Goal: Information Seeking & Learning: Learn about a topic

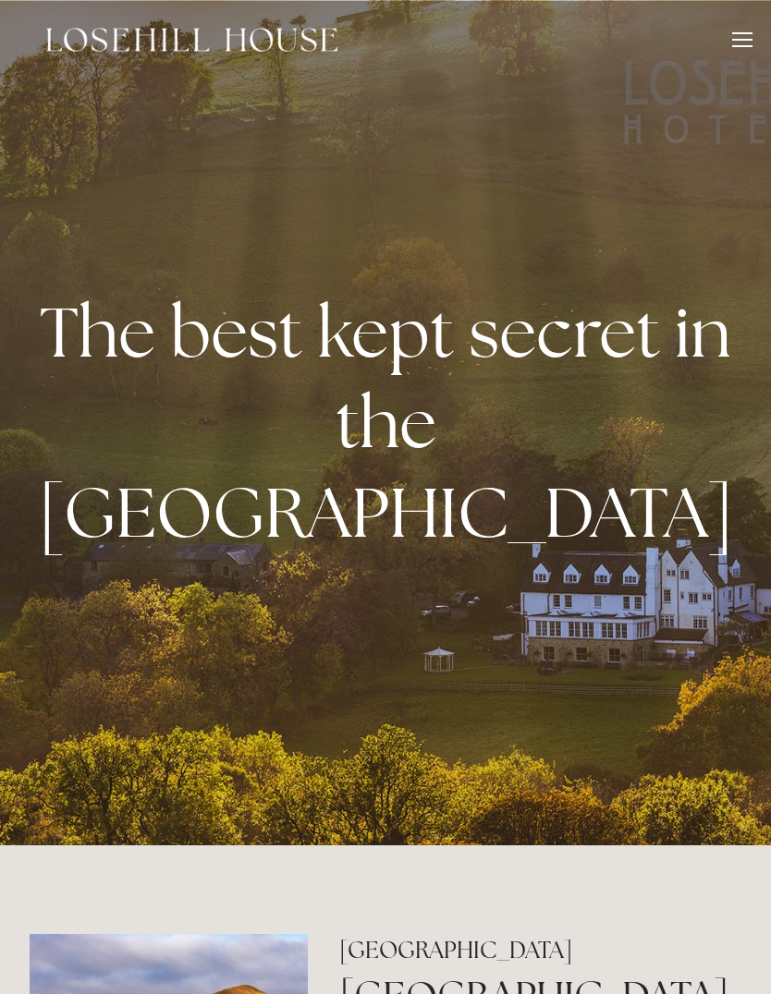
click at [736, 50] on div at bounding box center [742, 42] width 20 height 20
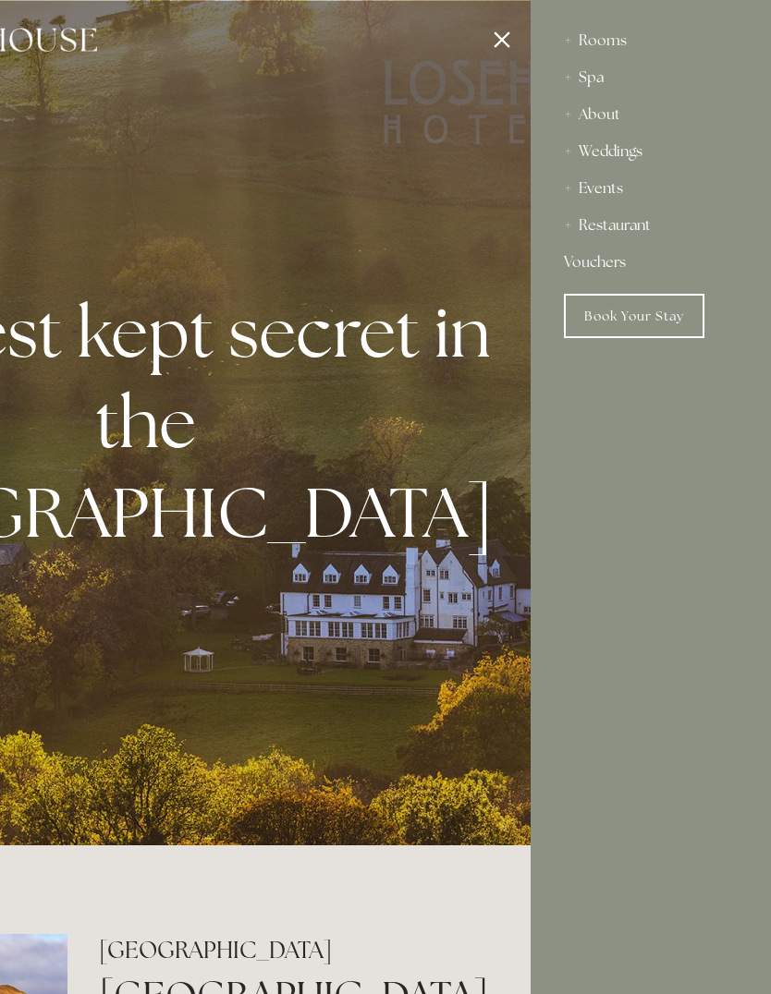
click at [584, 99] on div "About" at bounding box center [651, 114] width 174 height 37
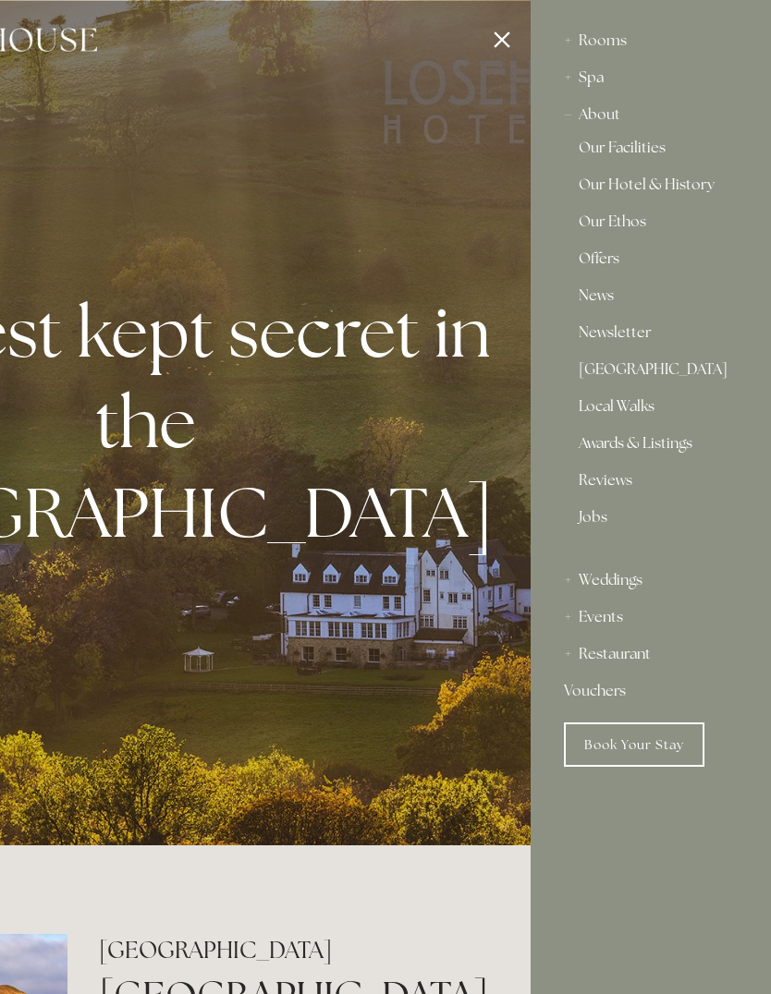
click at [633, 151] on link "Our Facilities" at bounding box center [650, 151] width 144 height 22
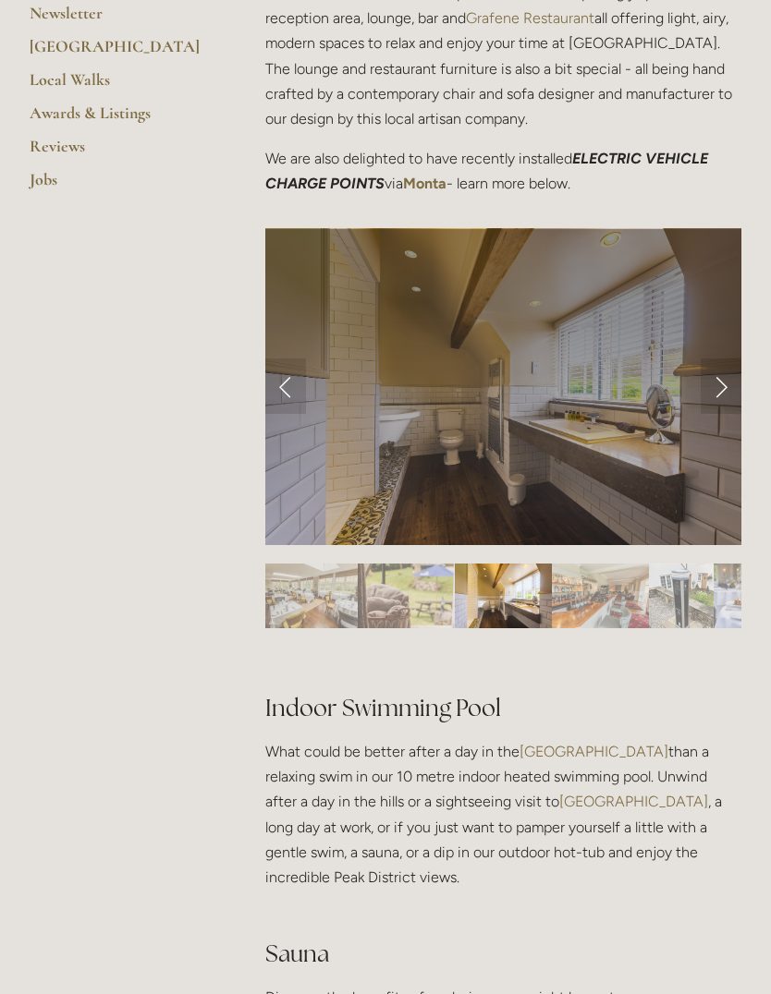
scroll to position [676, 0]
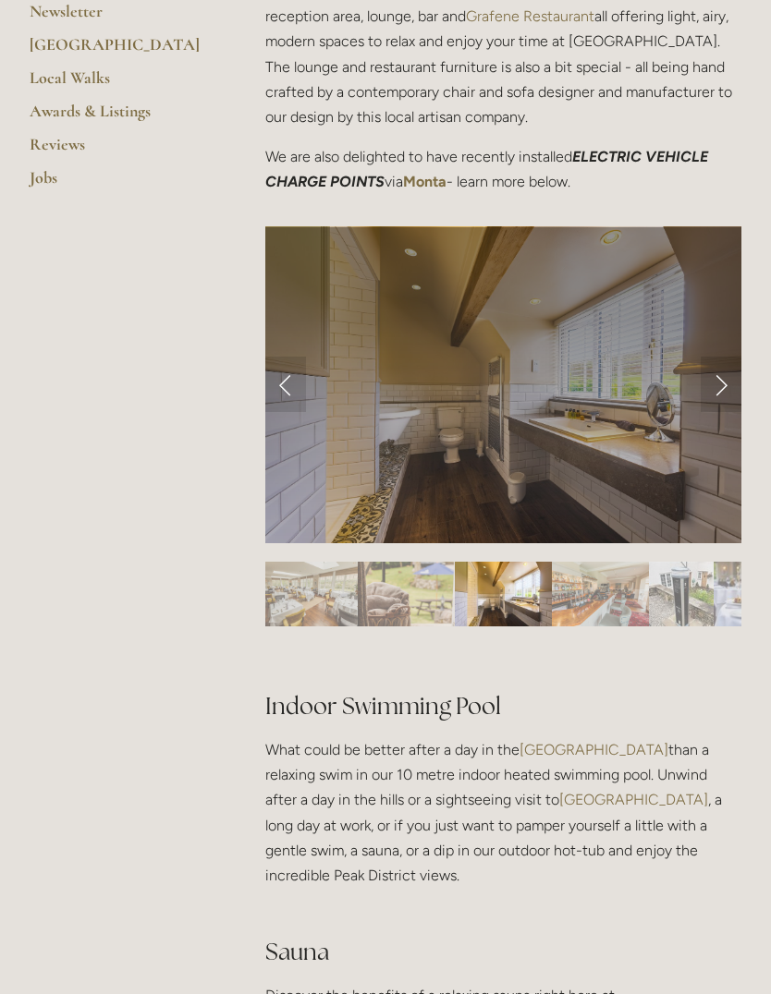
click at [322, 562] on img "Slide 1" at bounding box center [309, 594] width 97 height 65
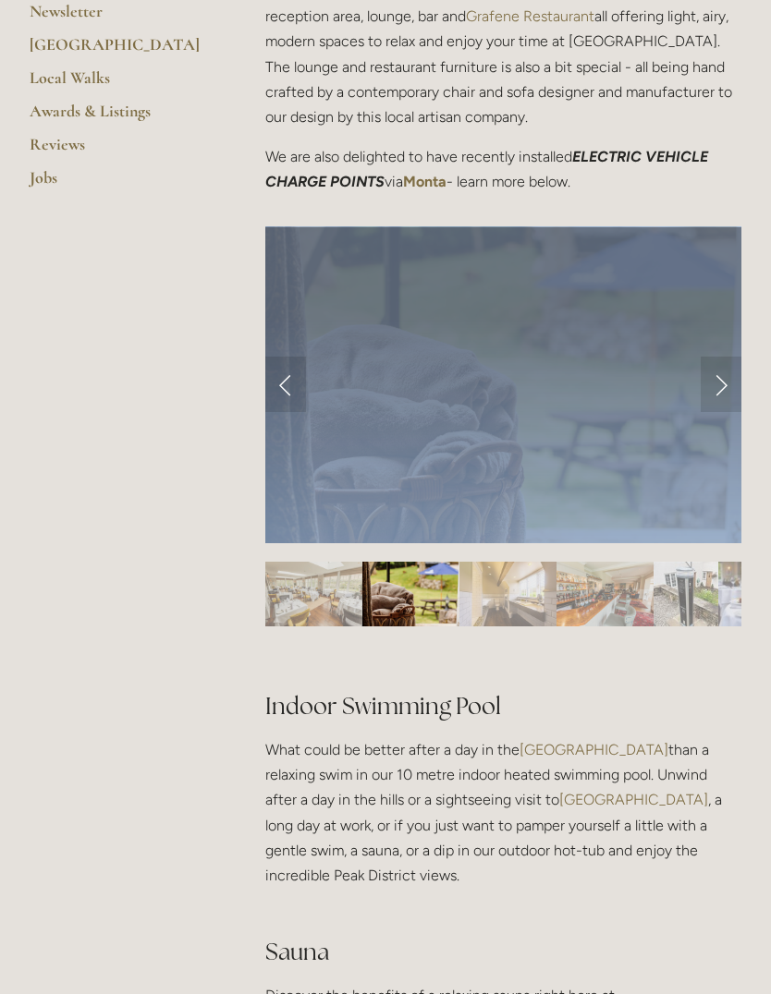
click at [311, 562] on img "Slide 1" at bounding box center [313, 594] width 97 height 65
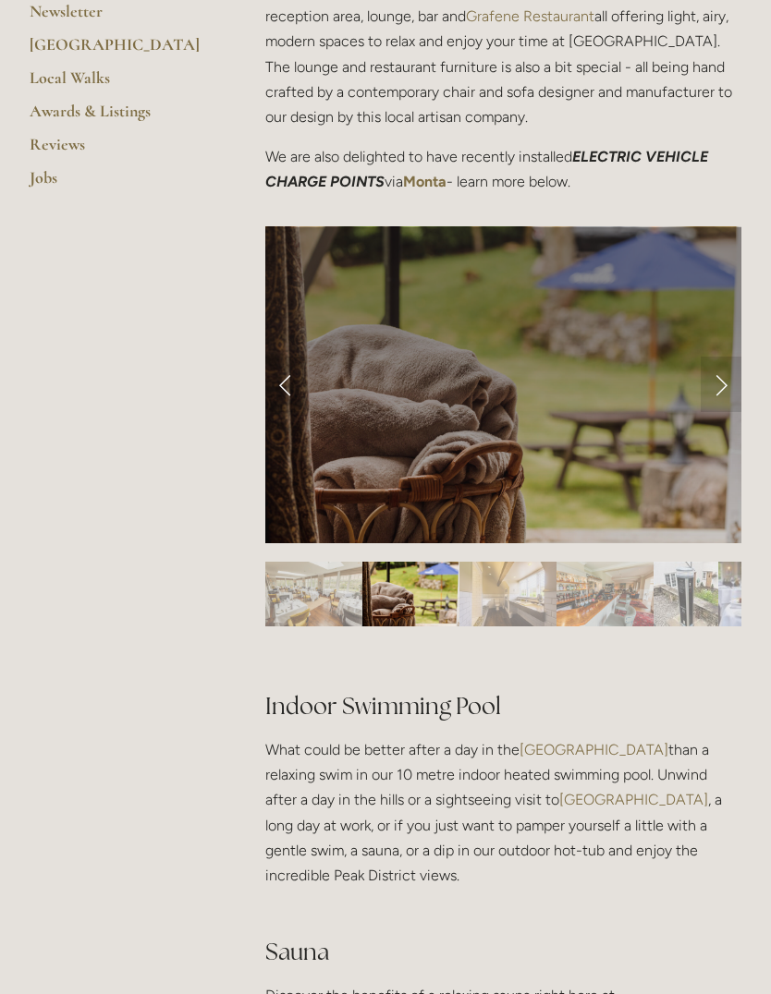
click at [431, 737] on p "What could be better after a day in the [GEOGRAPHIC_DATA] than a relaxing swim …" at bounding box center [503, 825] width 476 height 176
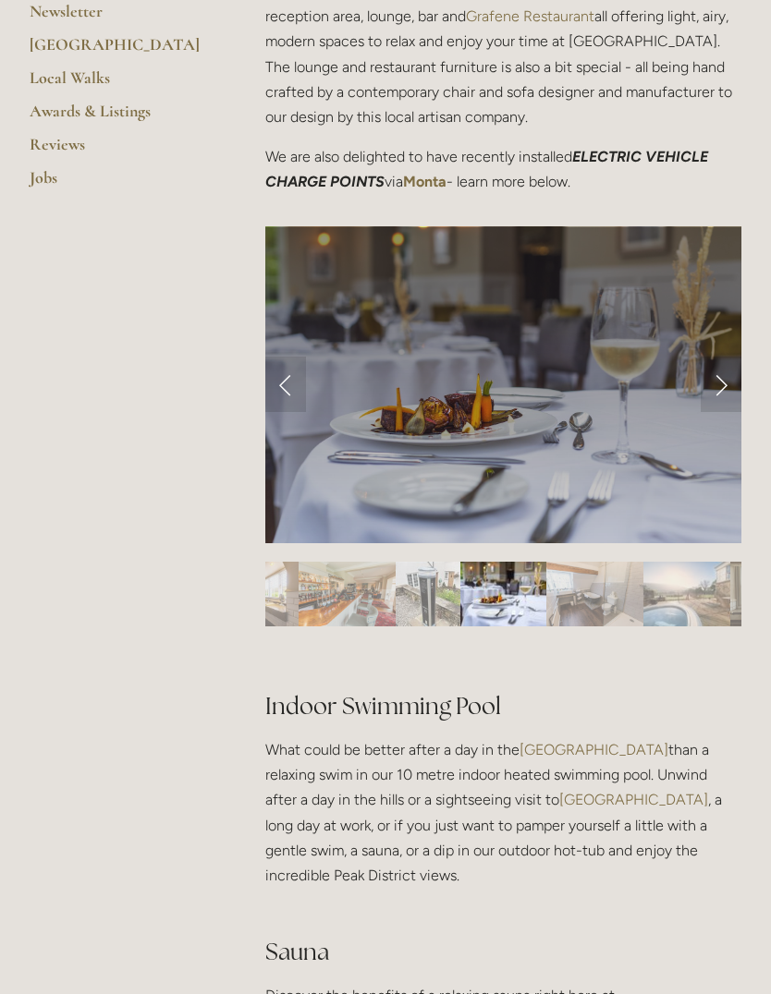
click at [582, 562] on img "Slide 7" at bounding box center [594, 594] width 97 height 65
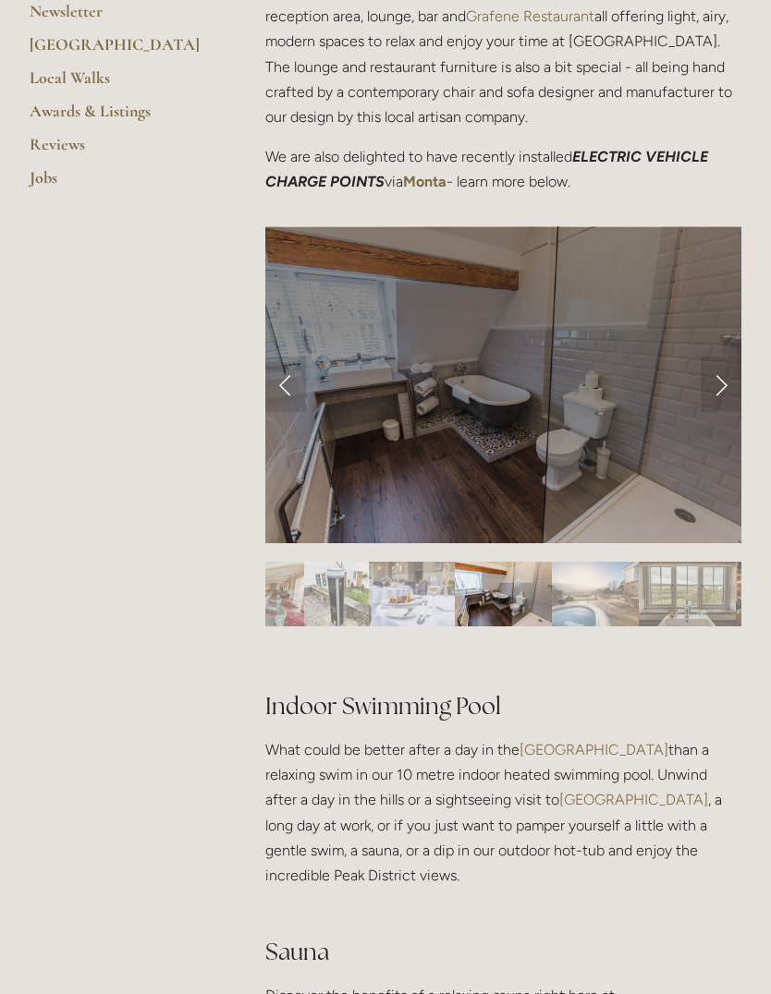
click at [598, 562] on img "Slide 8" at bounding box center [595, 594] width 86 height 65
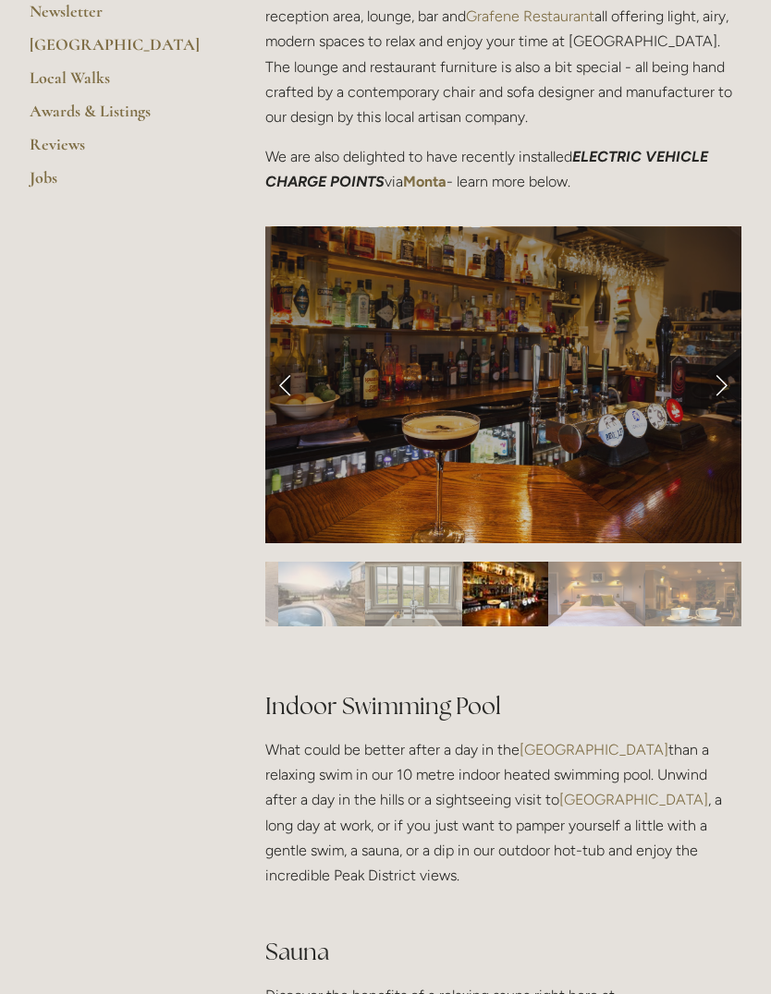
click at [599, 562] on img "Slide 11" at bounding box center [596, 594] width 97 height 65
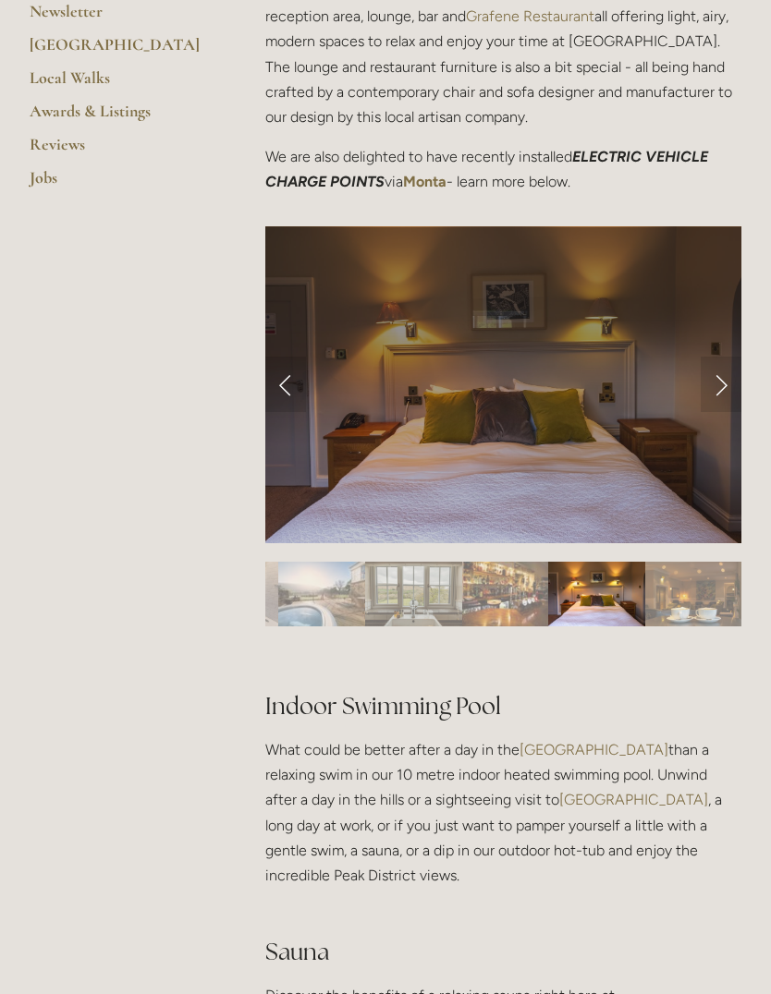
click at [689, 562] on img "Slide 12" at bounding box center [693, 594] width 97 height 65
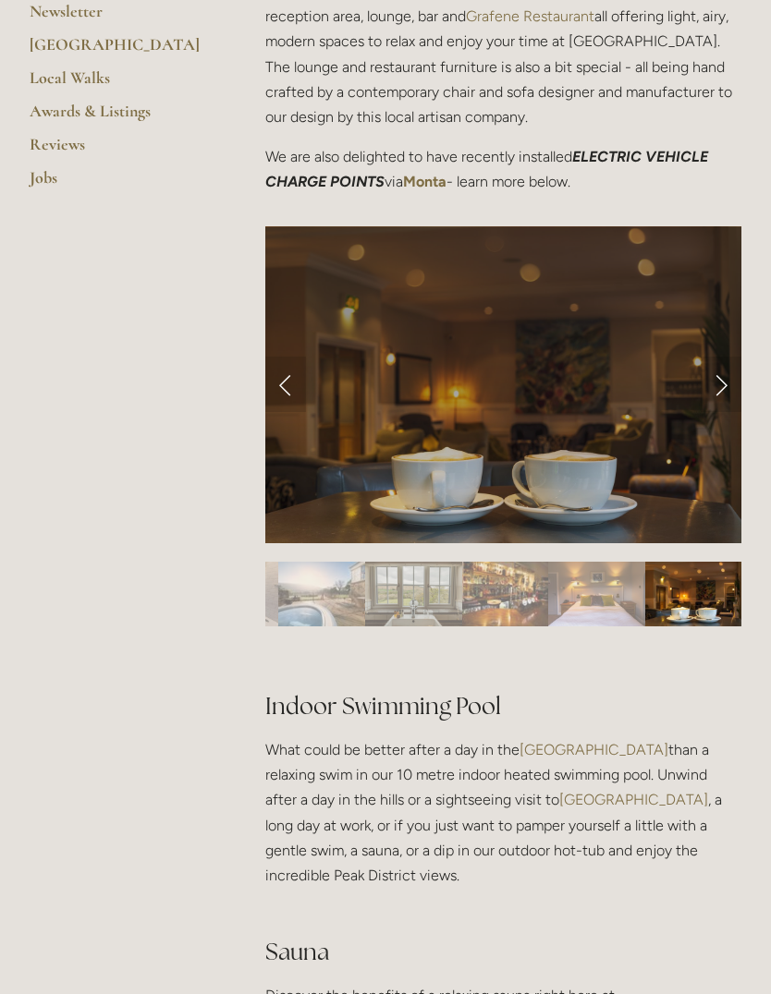
click at [557, 562] on img "Slide 11" at bounding box center [596, 594] width 97 height 65
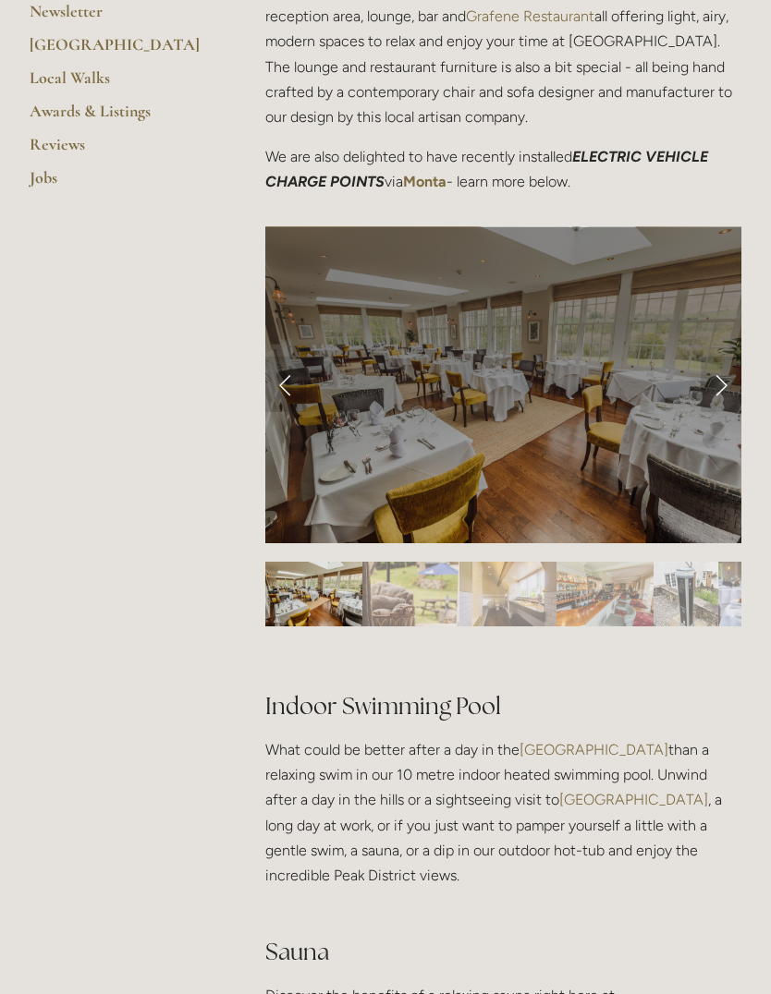
click at [285, 562] on img "Slide 1" at bounding box center [313, 594] width 97 height 65
click at [300, 357] on link "Previous Slide" at bounding box center [285, 384] width 41 height 55
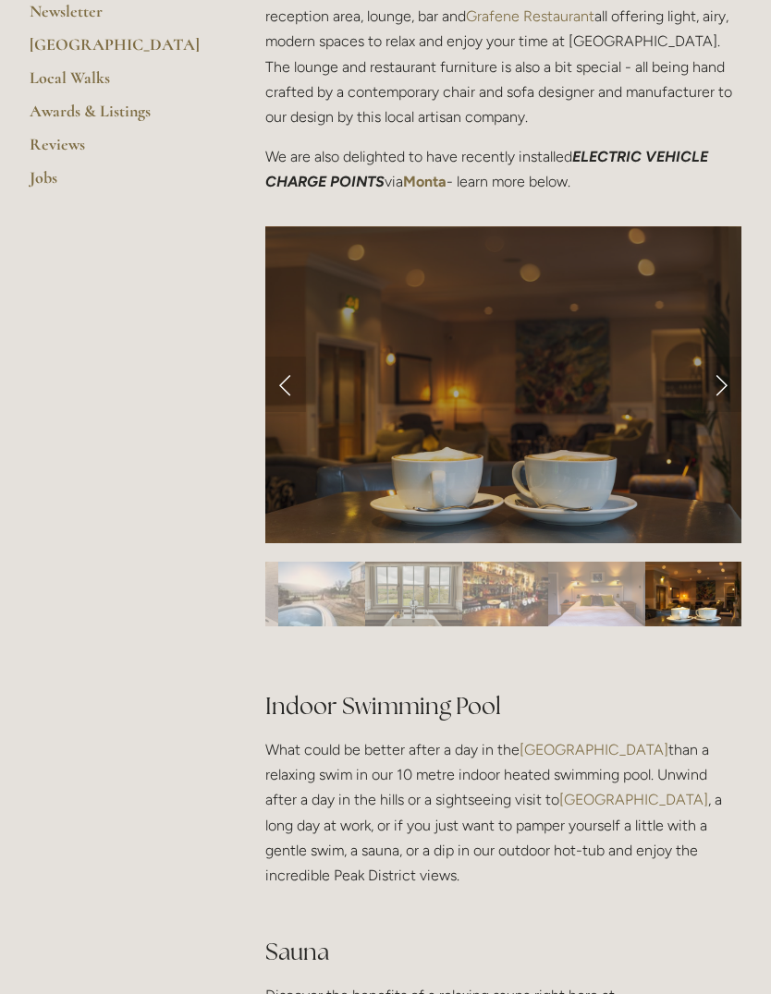
click at [620, 551] on div at bounding box center [503, 551] width 476 height 0
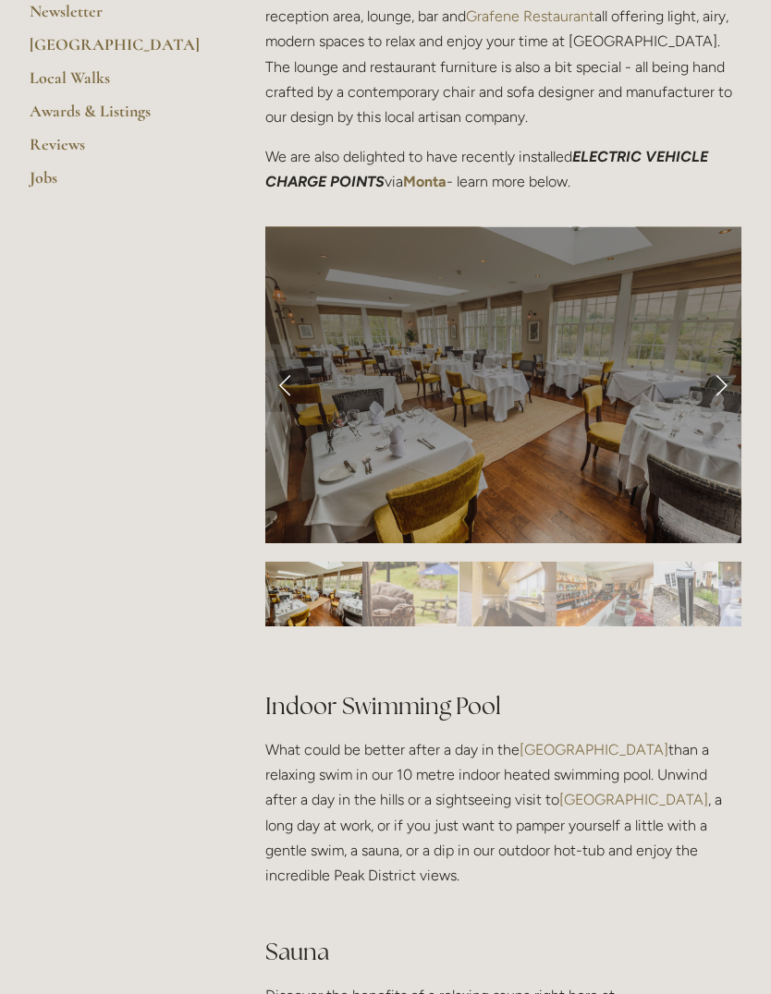
click at [288, 562] on img "Slide 1" at bounding box center [313, 594] width 97 height 65
click at [269, 562] on img "Slide 1" at bounding box center [313, 594] width 97 height 65
click at [303, 562] on img "Slide 1" at bounding box center [313, 594] width 97 height 65
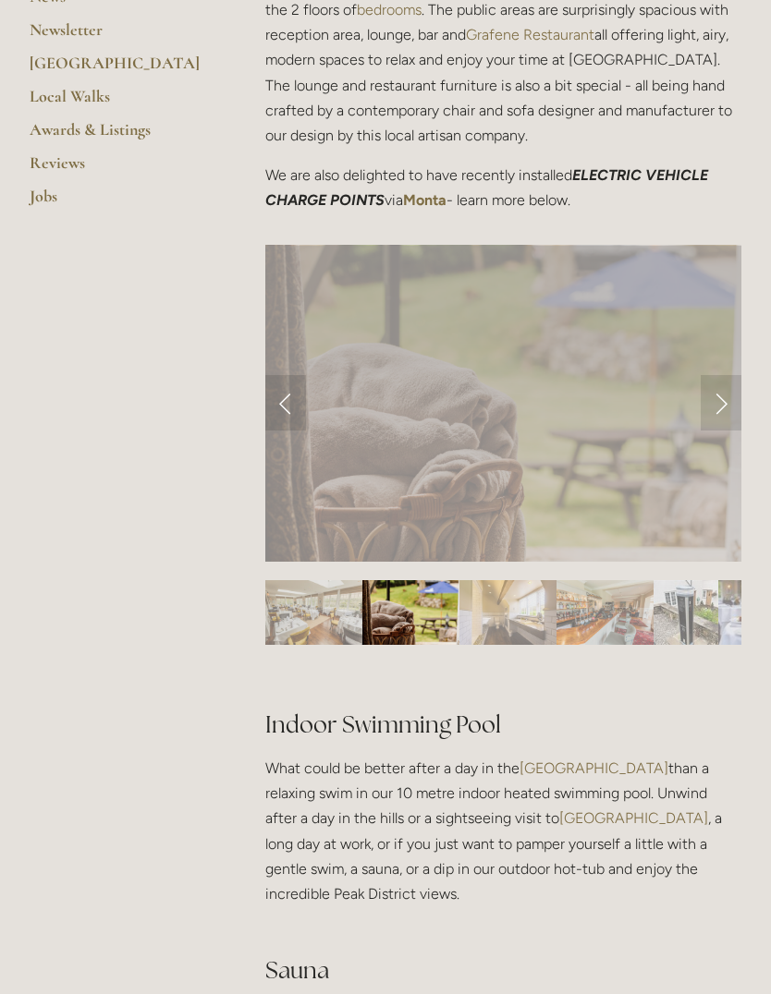
click at [331, 580] on img "Slide 1" at bounding box center [313, 612] width 97 height 65
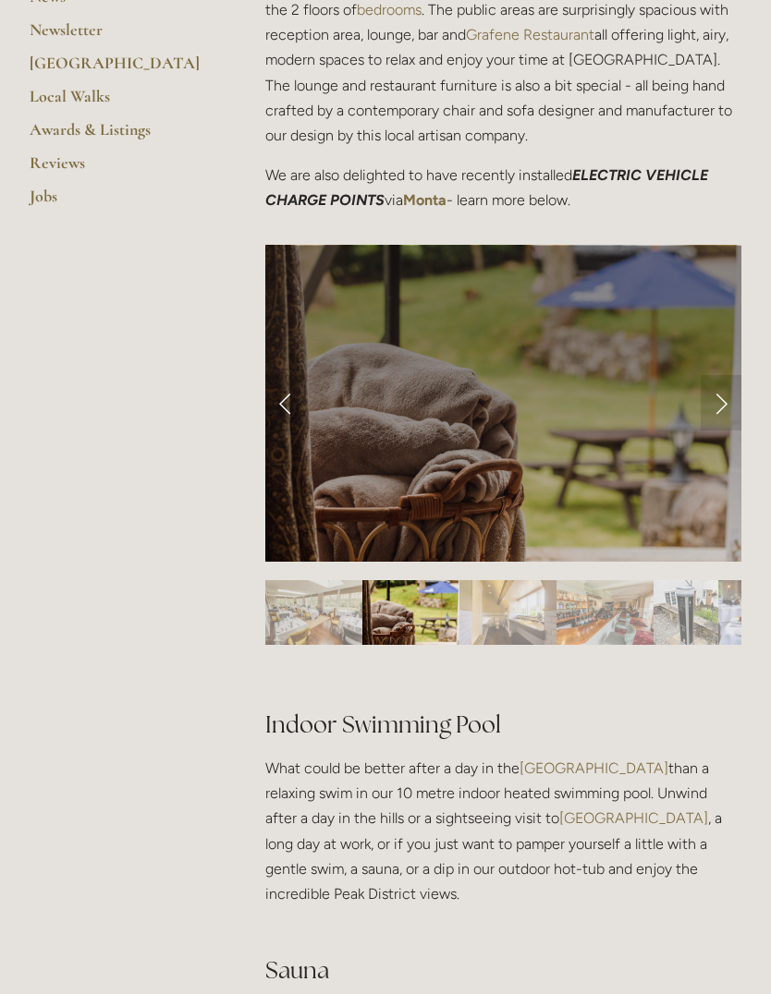
click at [294, 580] on img "Slide 1" at bounding box center [313, 612] width 97 height 65
click at [307, 569] on div at bounding box center [503, 569] width 476 height 0
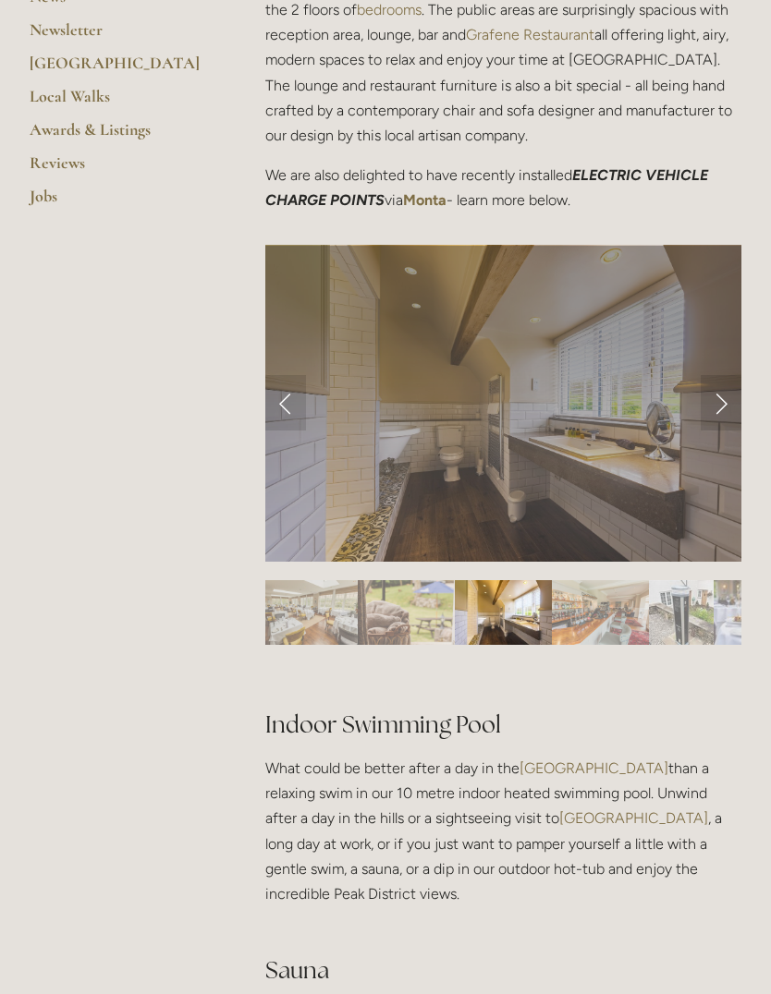
click at [294, 375] on link "Previous Slide" at bounding box center [285, 402] width 41 height 55
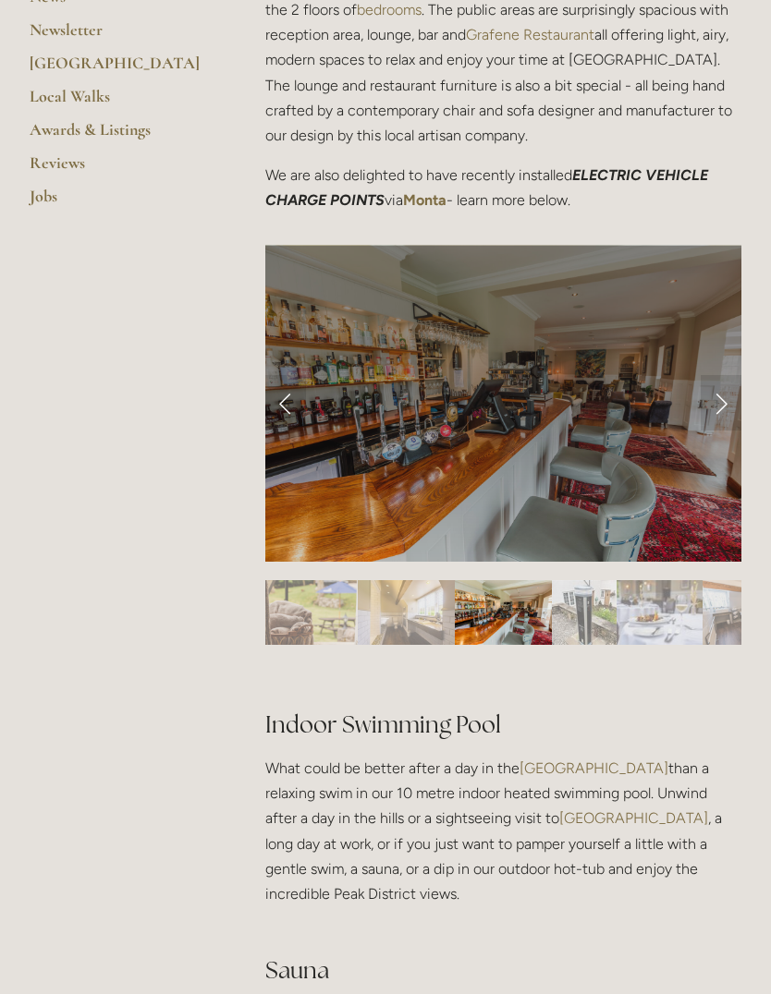
click at [435, 580] on img "Slide 3" at bounding box center [406, 612] width 97 height 65
click at [710, 580] on img "Slide 7" at bounding box center [750, 612] width 97 height 65
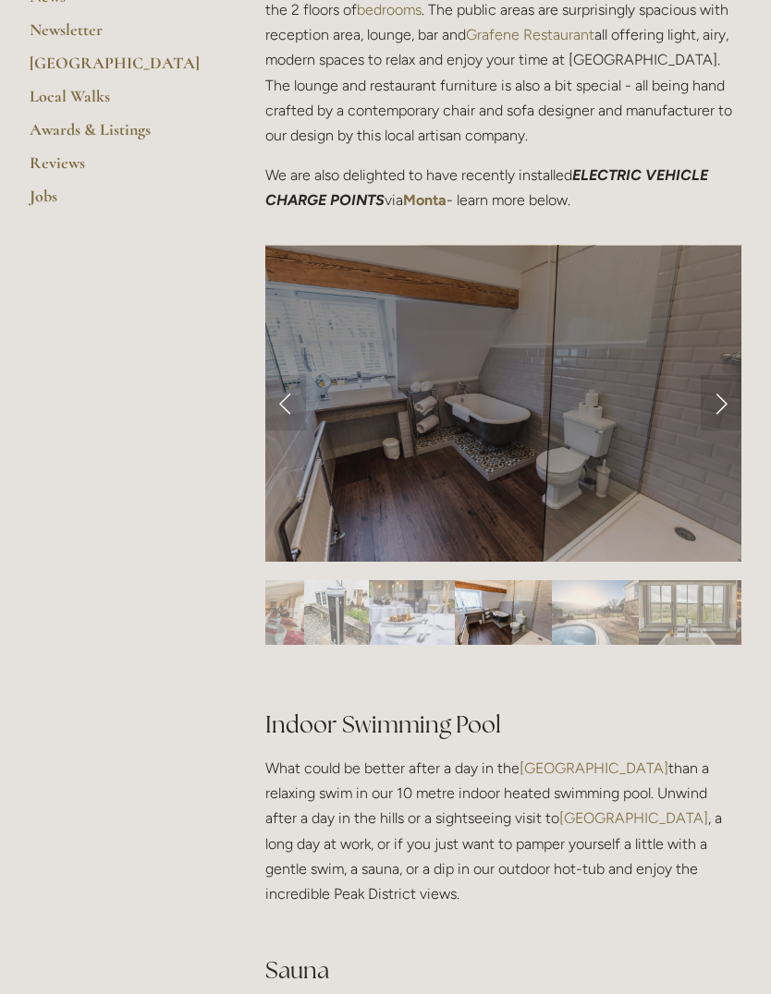
click at [619, 569] on div at bounding box center [503, 569] width 476 height 0
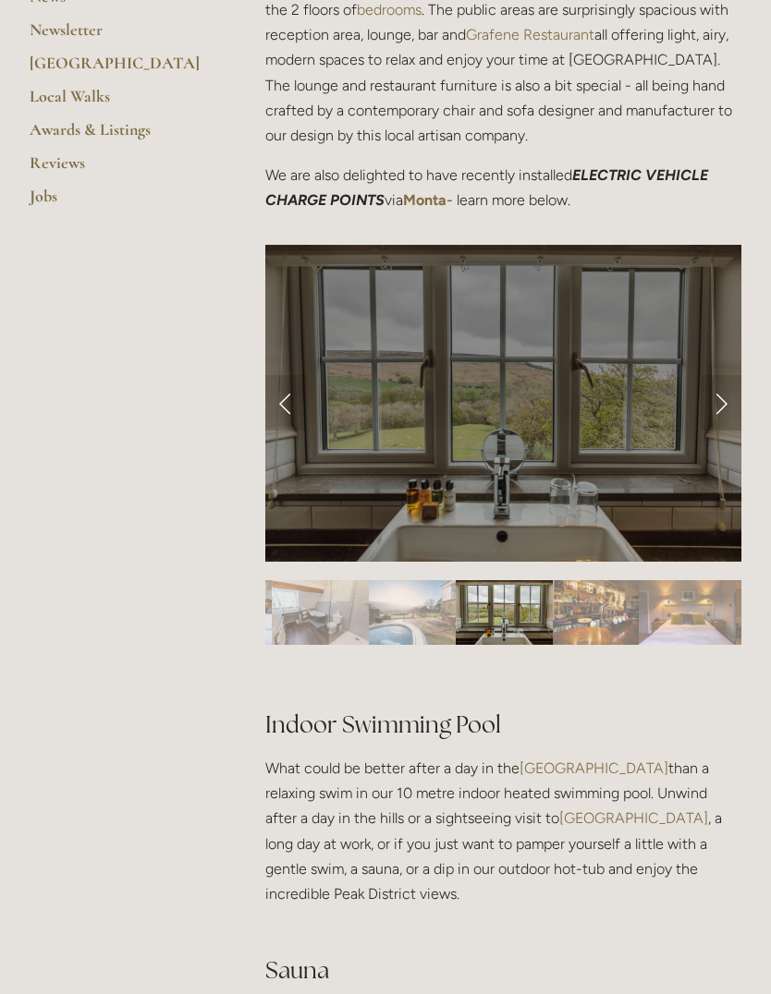
click at [679, 580] on img "Slide 11" at bounding box center [686, 612] width 97 height 65
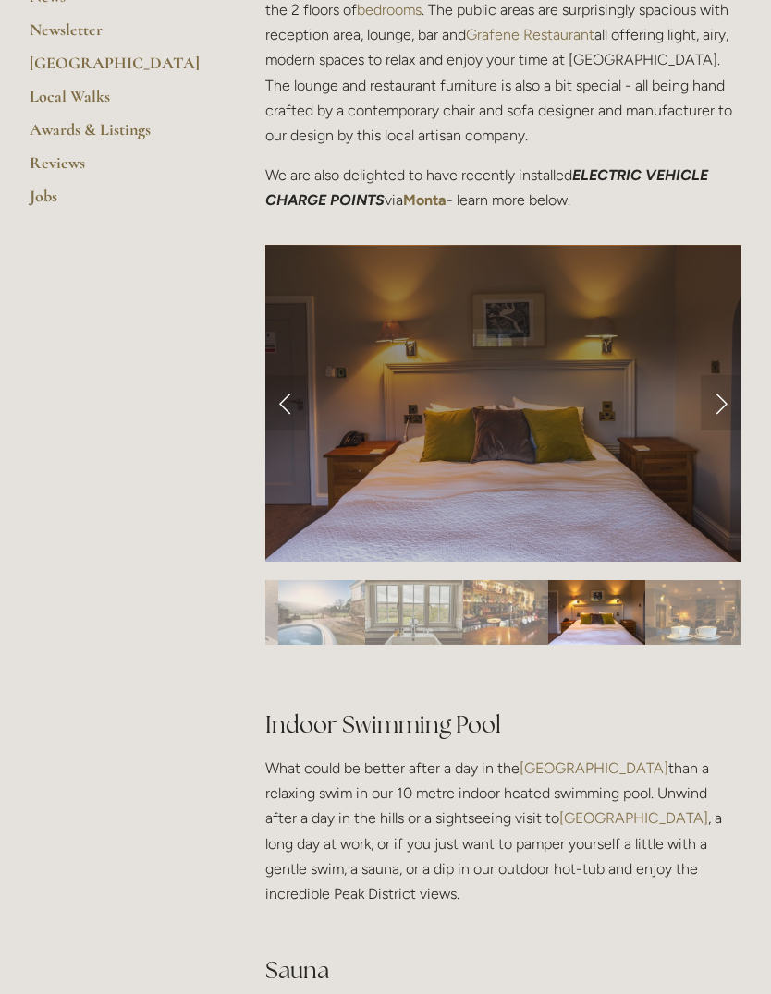
click at [688, 580] on img "Slide 12" at bounding box center [693, 612] width 97 height 65
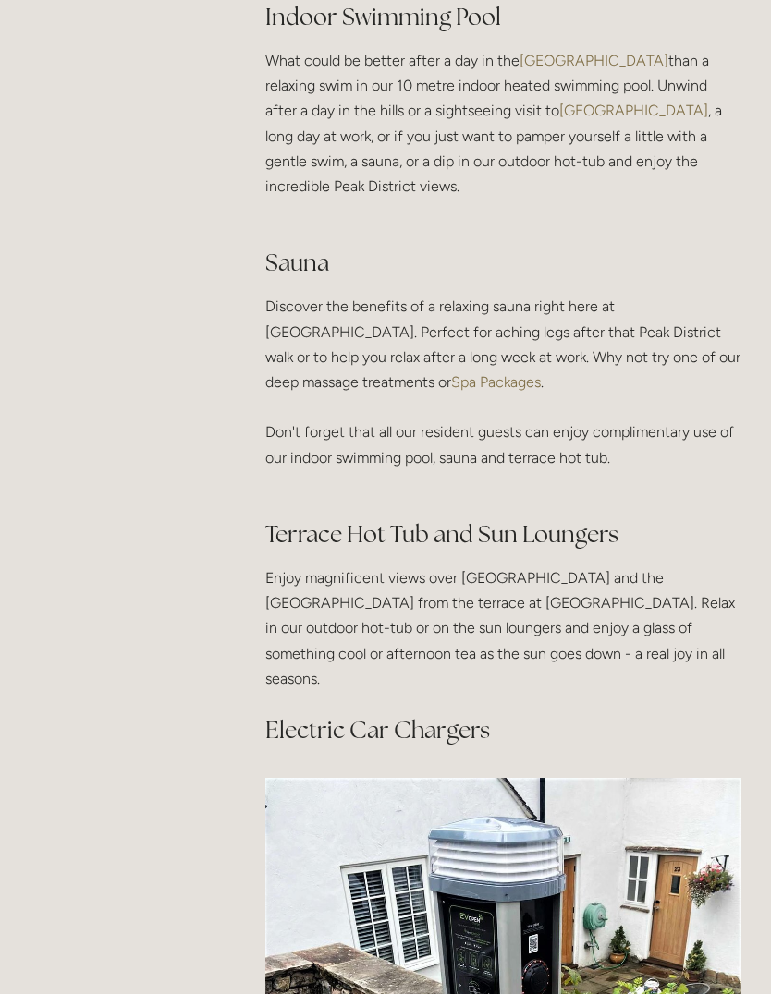
scroll to position [1366, 0]
click at [293, 518] on h2 "Terrace Hot Tub and Sun Loungers" at bounding box center [503, 534] width 476 height 32
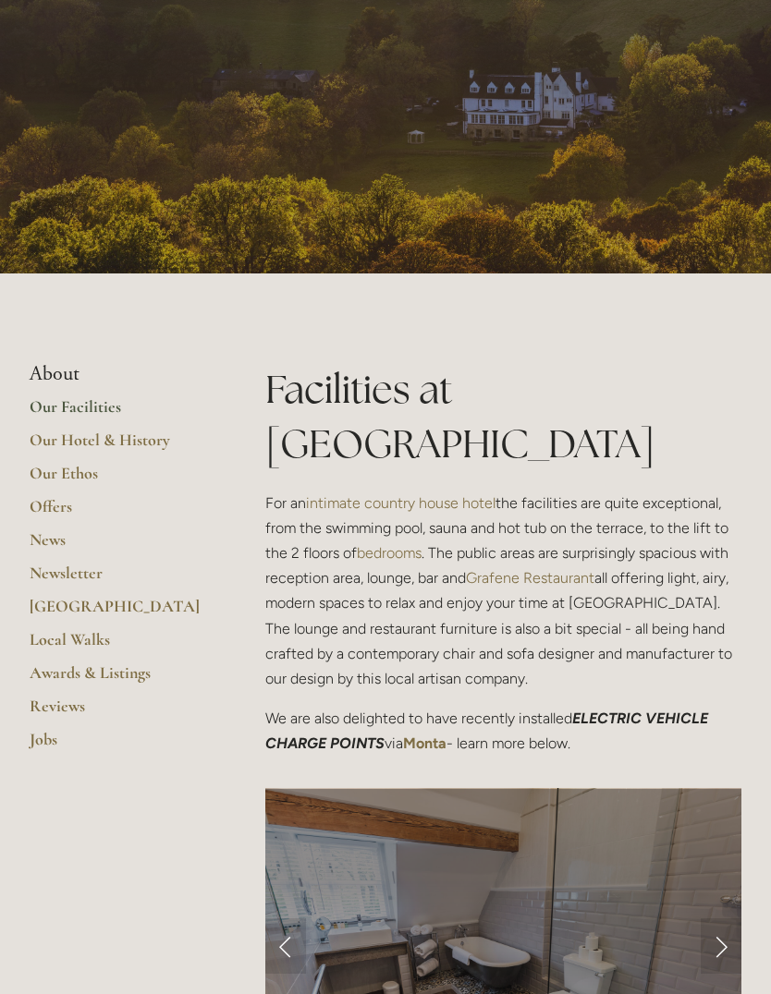
scroll to position [0, 0]
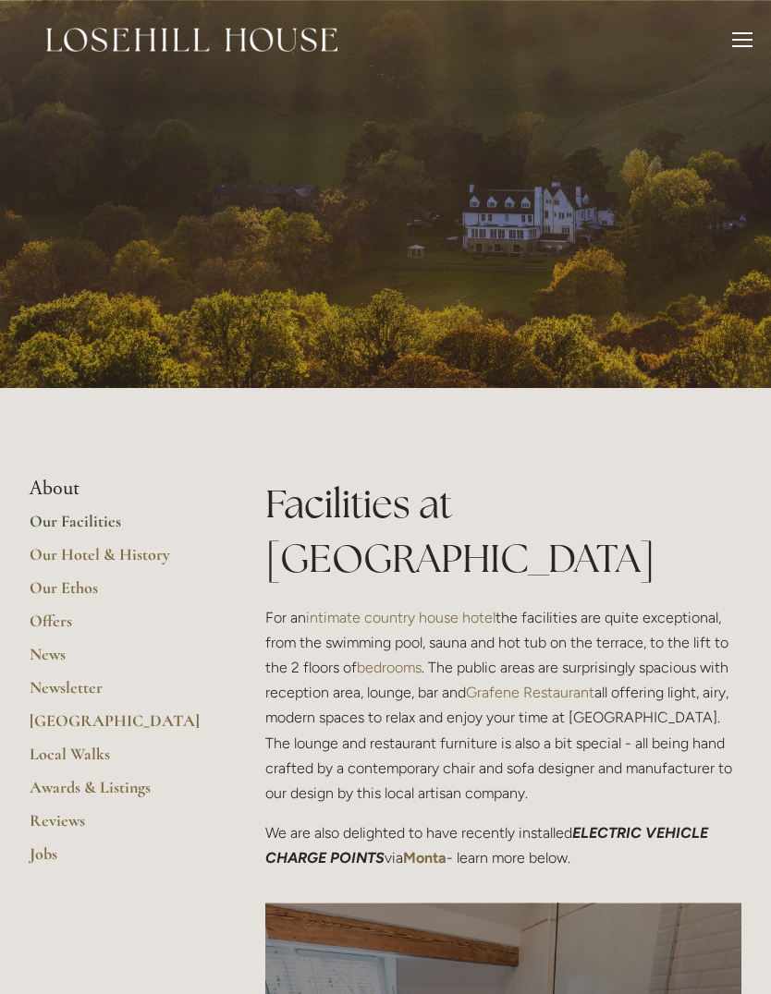
click at [734, 50] on div at bounding box center [742, 42] width 20 height 20
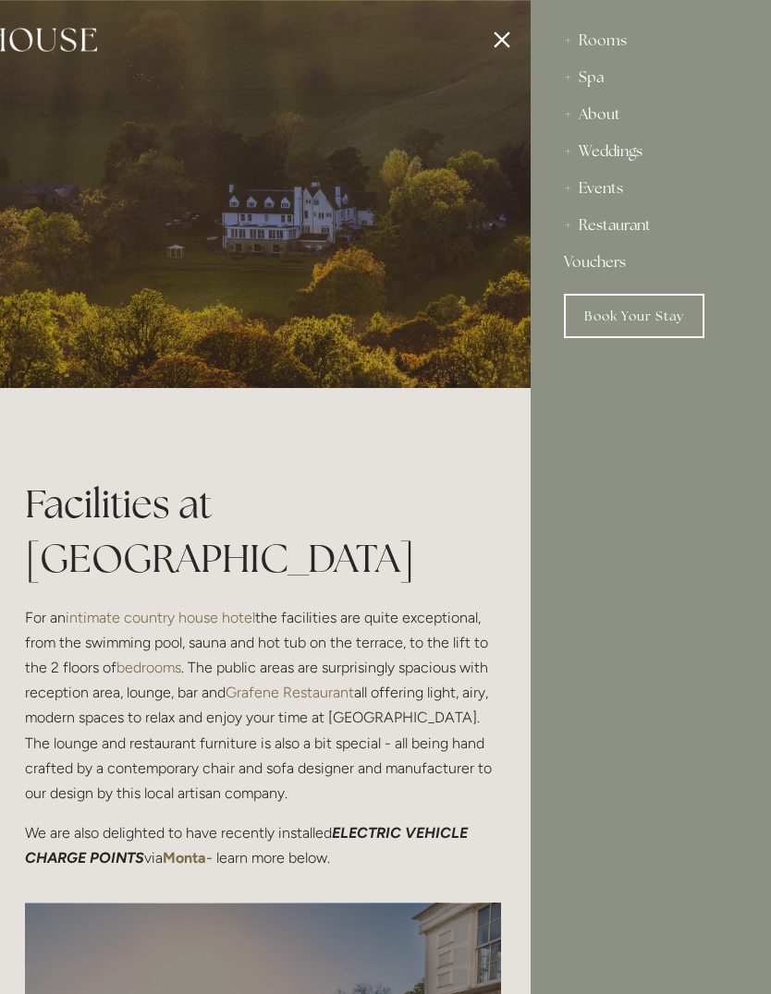
click at [586, 115] on div "About" at bounding box center [651, 114] width 174 height 37
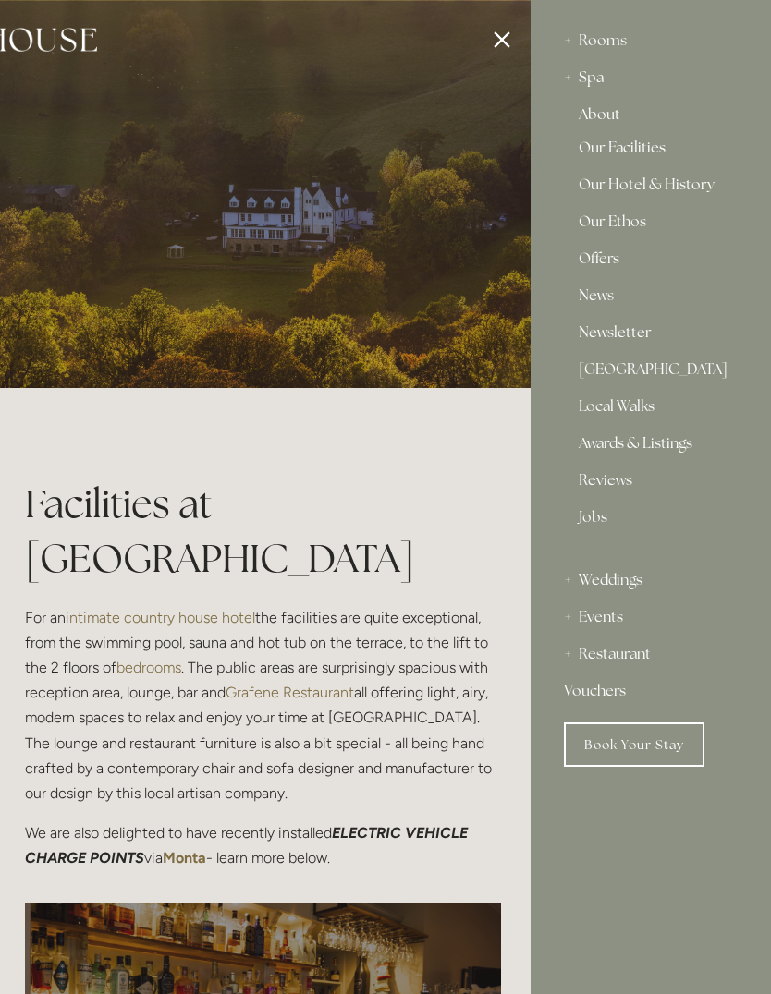
click at [578, 231] on link "Our Ethos" at bounding box center [650, 225] width 144 height 22
